Goal: Find specific page/section: Find specific page/section

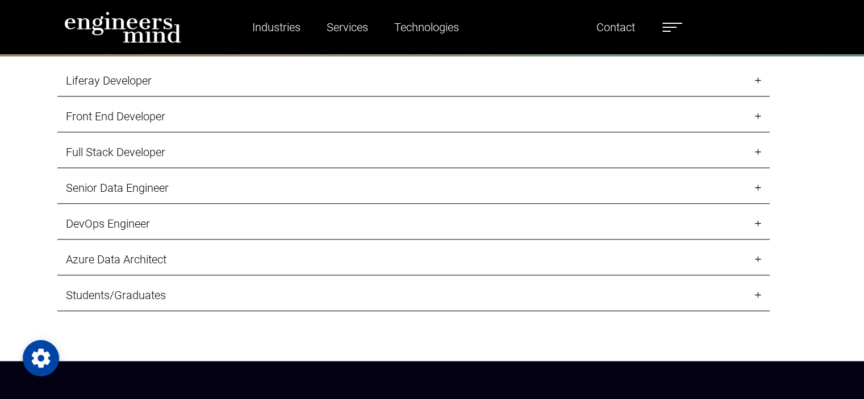
scroll to position [1198, 0]
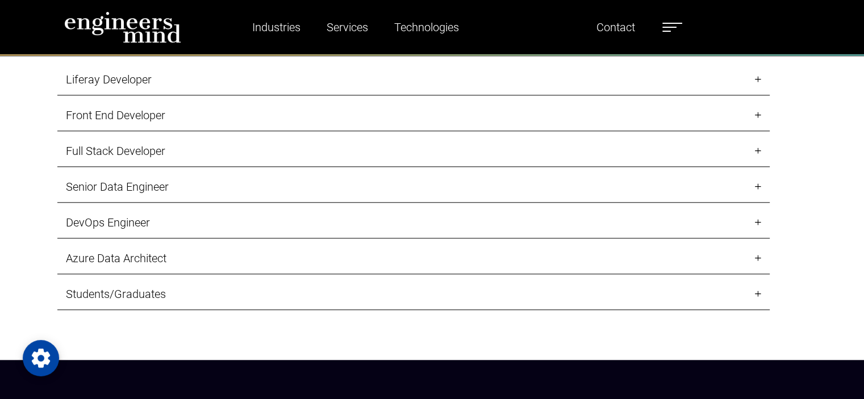
click at [168, 180] on link "Senior Data Engineer" at bounding box center [413, 187] width 712 height 31
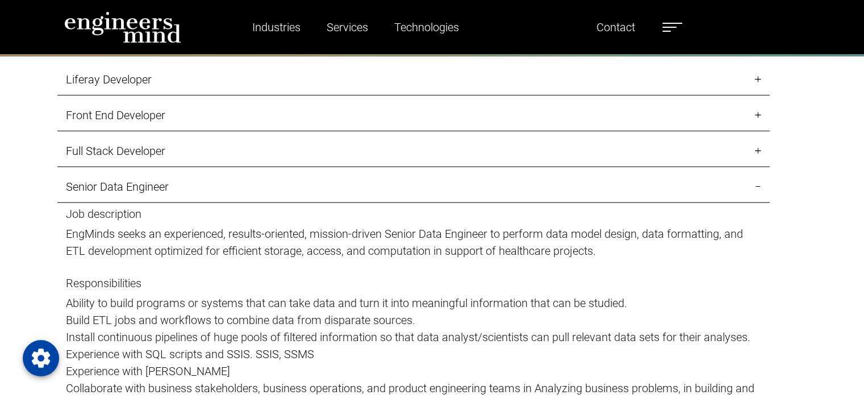
click at [168, 180] on link "Senior Data Engineer" at bounding box center [413, 187] width 712 height 31
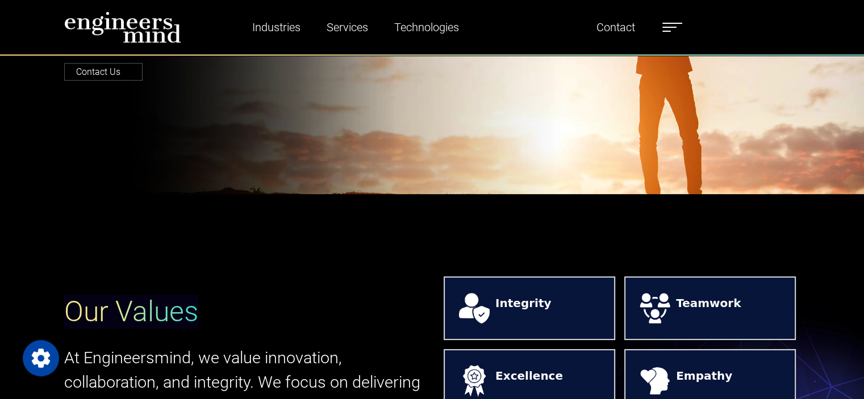
scroll to position [0, 0]
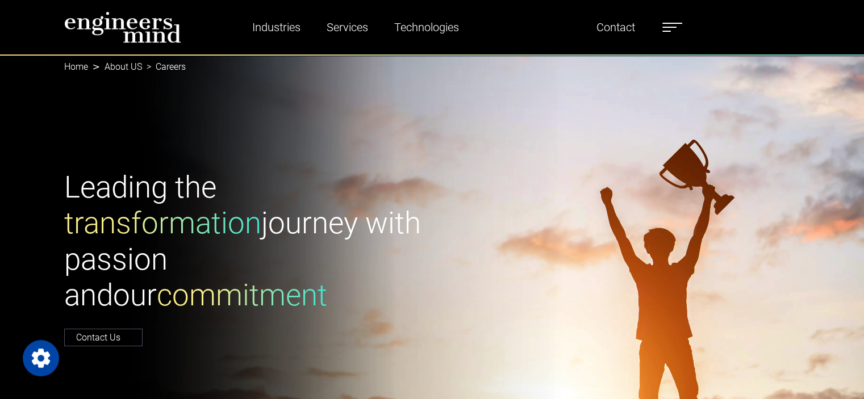
click at [671, 24] on label at bounding box center [672, 27] width 20 height 15
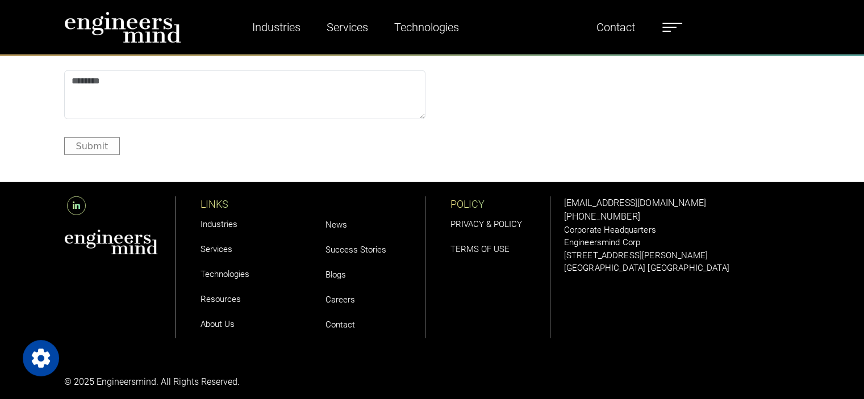
scroll to position [3312, 0]
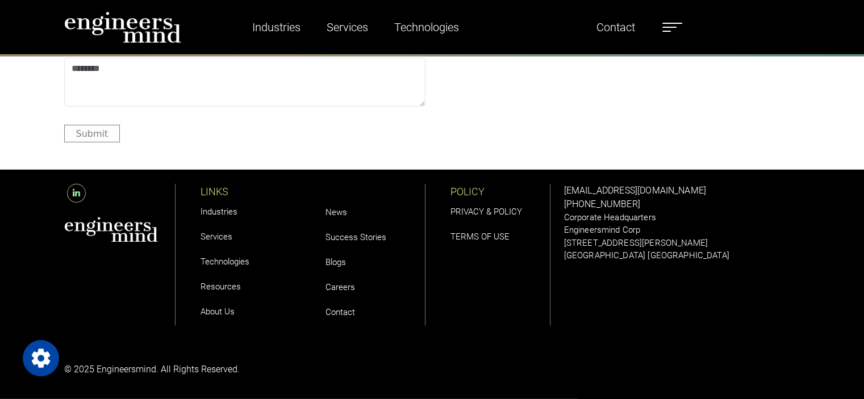
click at [337, 289] on link "Careers" at bounding box center [340, 287] width 30 height 10
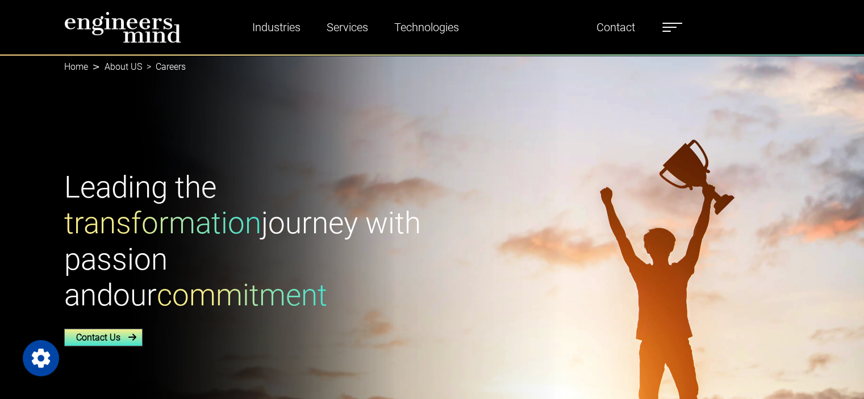
click at [102, 329] on link "Contact Us" at bounding box center [103, 338] width 78 height 18
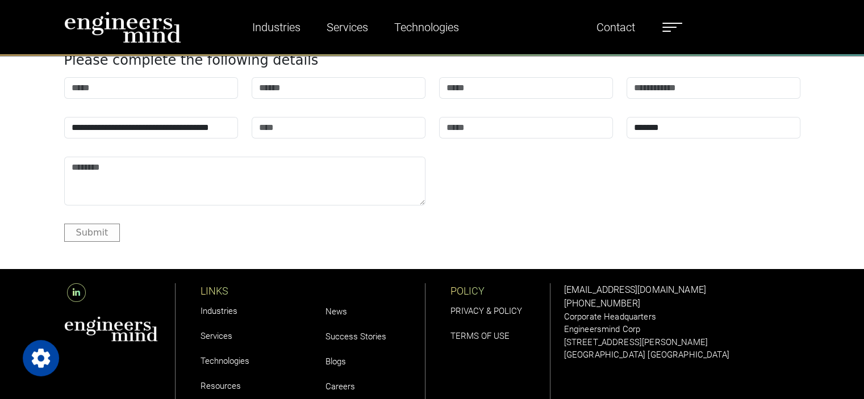
scroll to position [4036, 0]
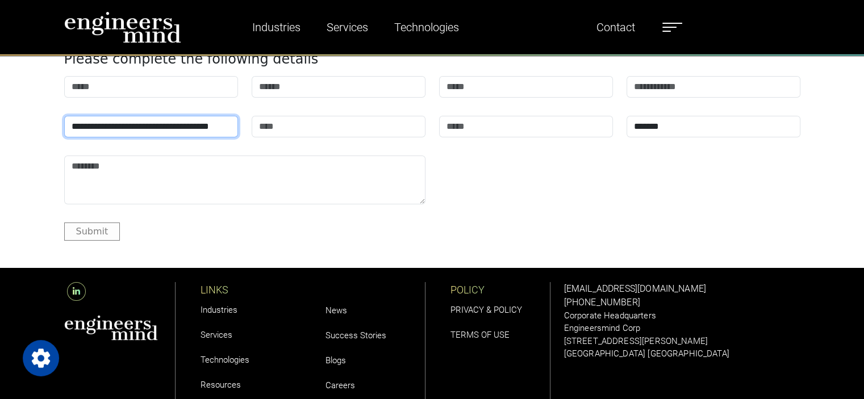
click at [111, 125] on select "**********" at bounding box center [151, 127] width 174 height 22
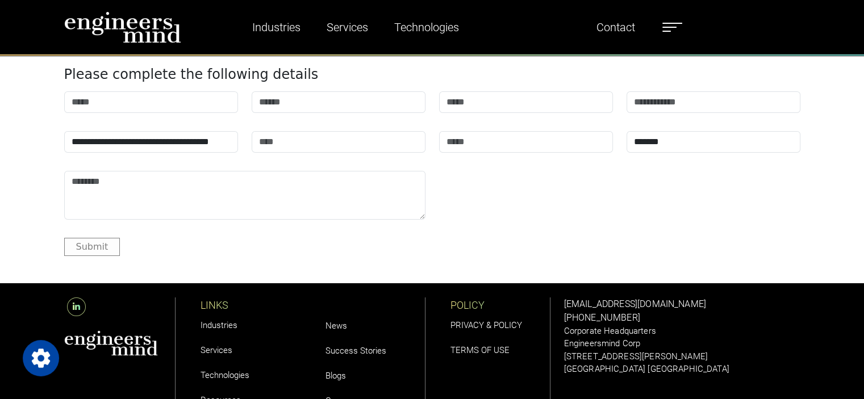
scroll to position [4135, 0]
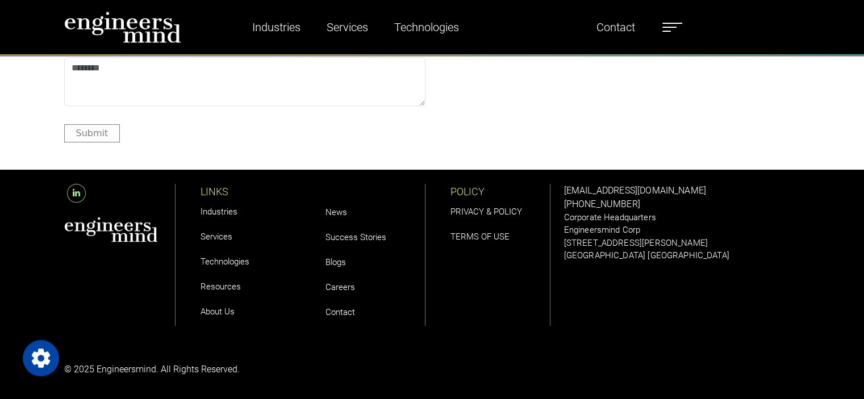
click at [345, 315] on link "Contact" at bounding box center [340, 312] width 30 height 10
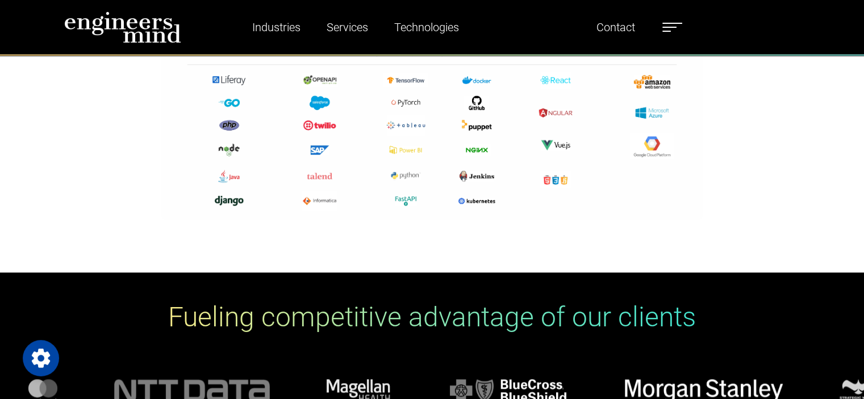
scroll to position [641, 0]
